Goal: Transaction & Acquisition: Subscribe to service/newsletter

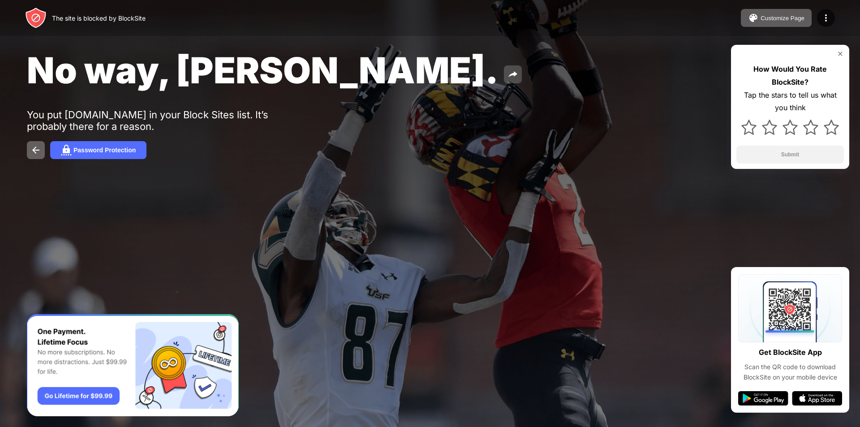
click at [504, 73] on button at bounding box center [513, 74] width 18 height 18
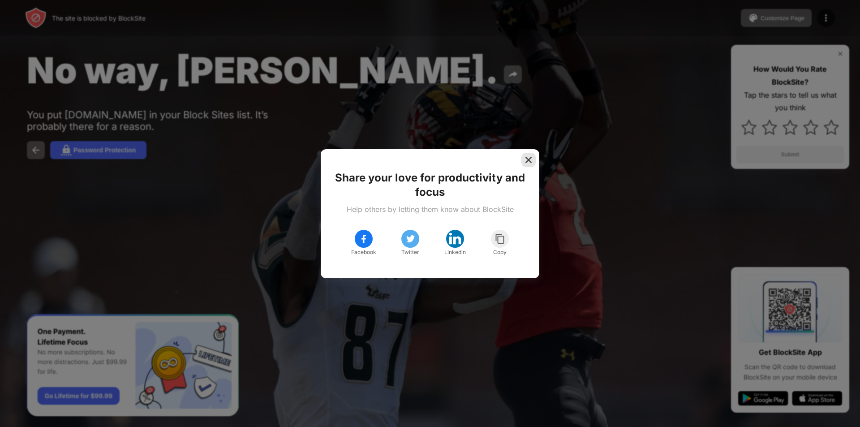
click at [529, 160] on img at bounding box center [528, 159] width 9 height 9
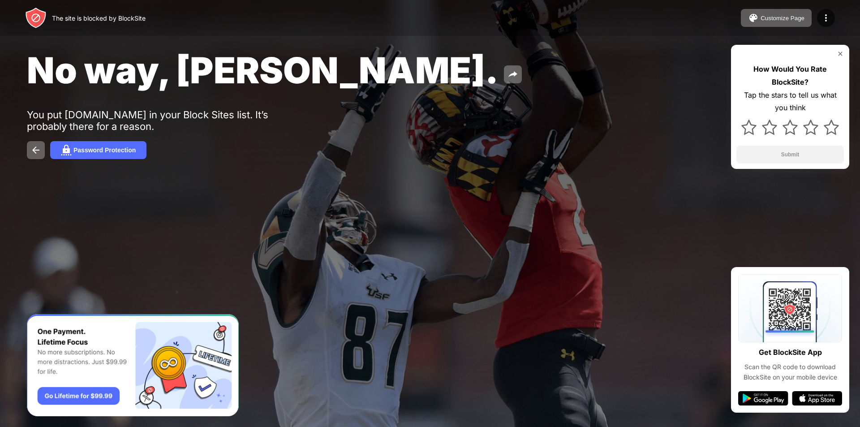
click at [839, 55] on img at bounding box center [840, 53] width 7 height 7
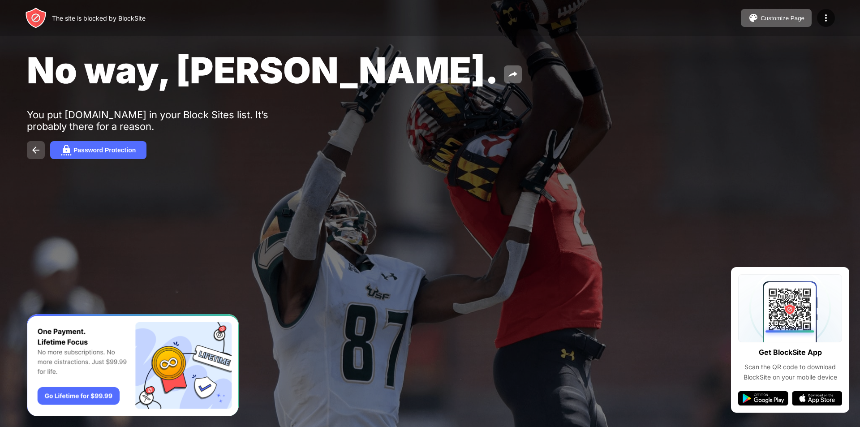
click at [38, 153] on img at bounding box center [35, 150] width 11 height 11
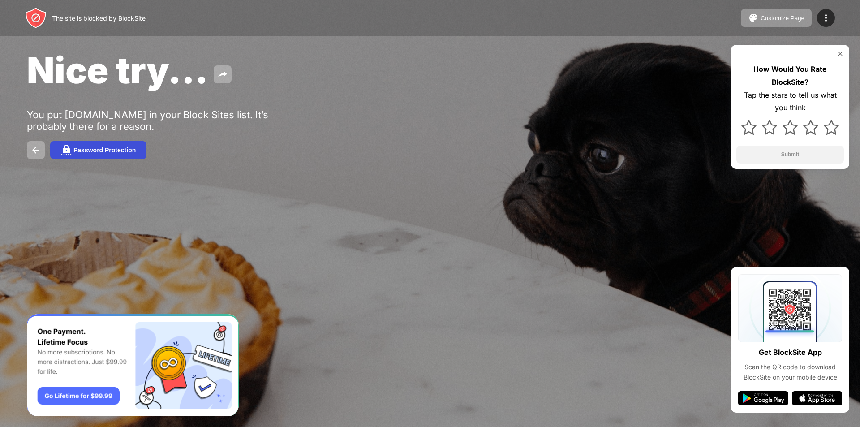
click at [138, 146] on button "Password Protection" at bounding box center [98, 150] width 96 height 18
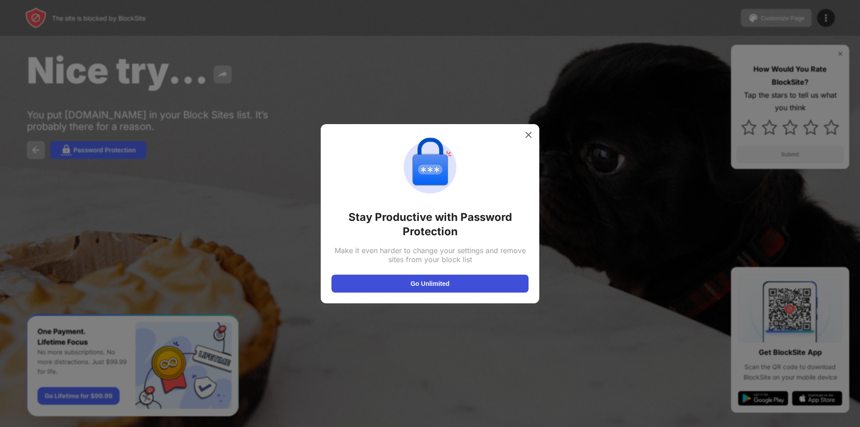
click at [404, 281] on button "Go Unlimited" at bounding box center [430, 284] width 197 height 18
